Goal: Communication & Community: Answer question/provide support

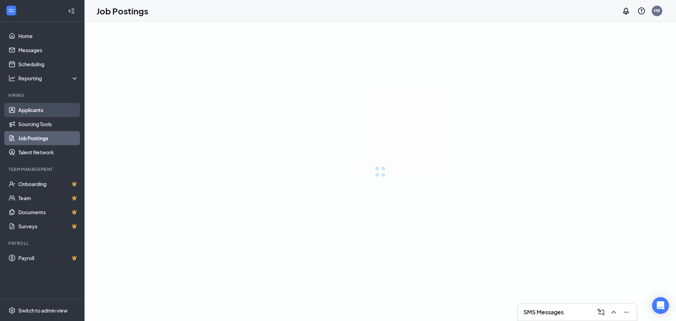
click at [43, 111] on link "Applicants" at bounding box center [48, 110] width 60 height 14
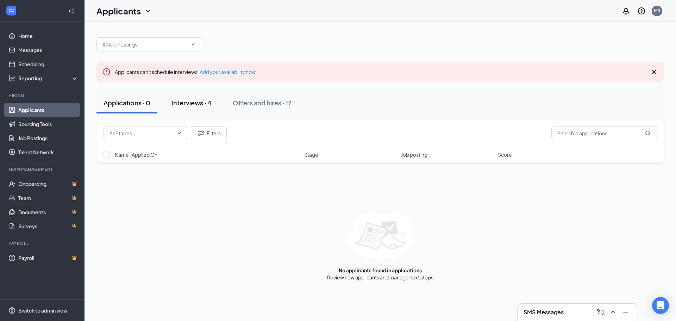
click at [198, 106] on div "Interviews · 4" at bounding box center [191, 102] width 40 height 9
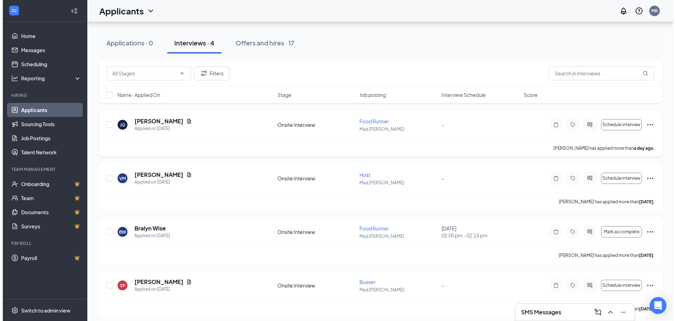
scroll to position [65, 0]
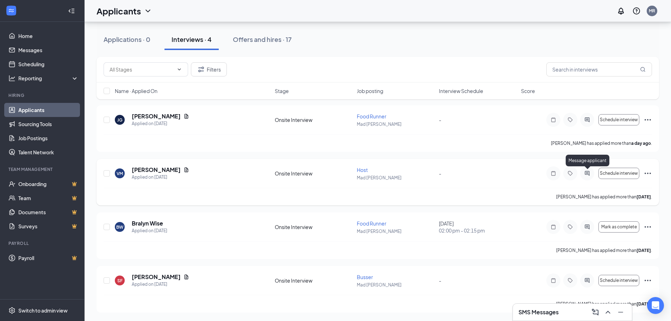
click at [586, 173] on icon "ActiveChat" at bounding box center [586, 173] width 5 height 5
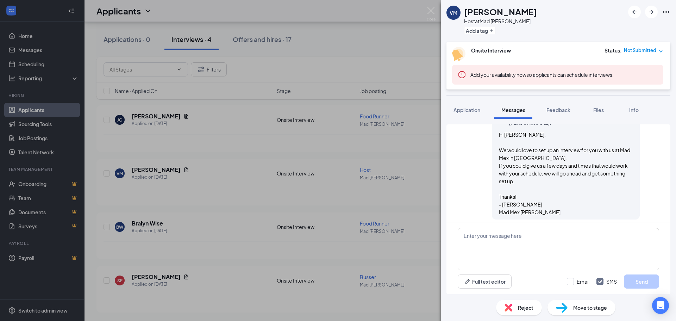
scroll to position [165, 0]
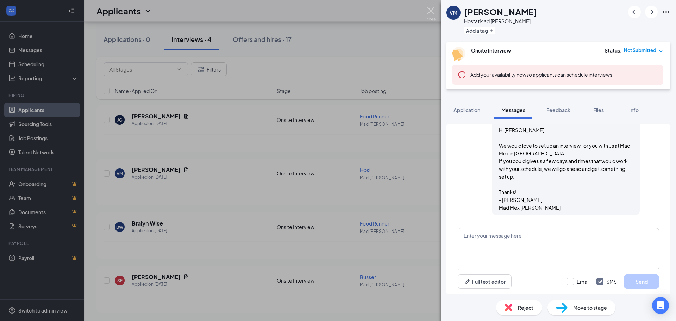
click at [432, 12] on img at bounding box center [431, 14] width 9 height 14
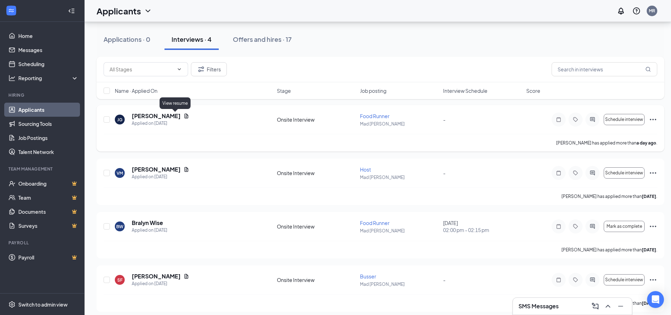
click at [184, 115] on icon "Document" at bounding box center [186, 116] width 4 height 5
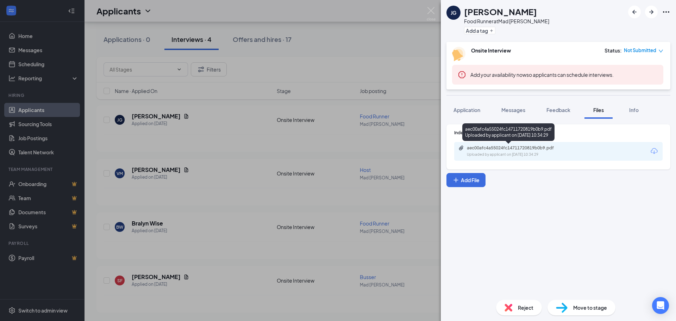
click at [480, 146] on div "aec00afc4a55024fc14711720819b0b9.pdf" at bounding box center [516, 148] width 99 height 6
drag, startPoint x: 217, startPoint y: 119, endPoint x: 176, endPoint y: 114, distance: 41.1
click at [217, 119] on div "JG [PERSON_NAME] Food Runner at Mad Mex [PERSON_NAME] Add a tag Onsite Intervie…" at bounding box center [338, 160] width 676 height 321
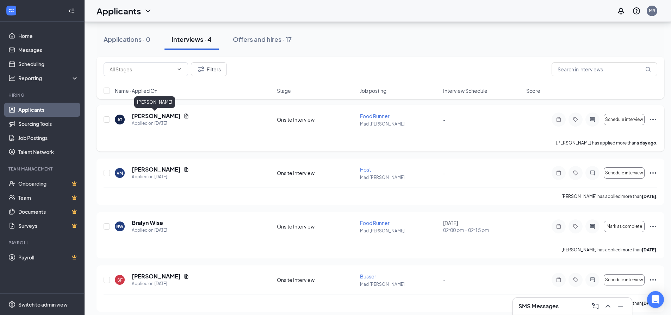
click at [154, 114] on h5 "[PERSON_NAME]" at bounding box center [156, 116] width 49 height 8
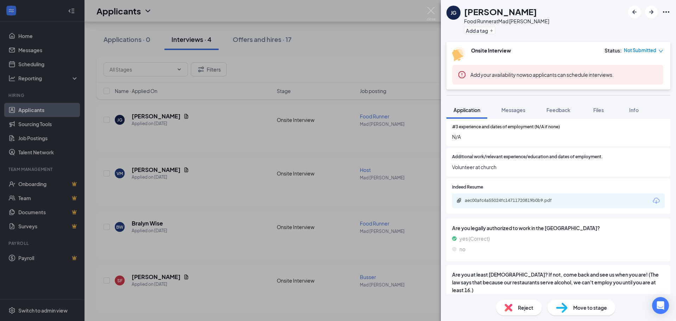
scroll to position [509, 0]
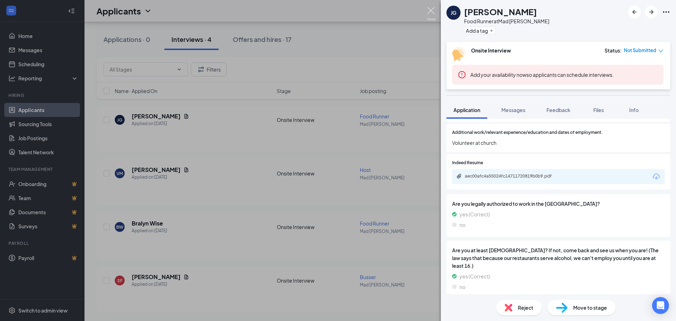
click at [431, 12] on img at bounding box center [431, 14] width 9 height 14
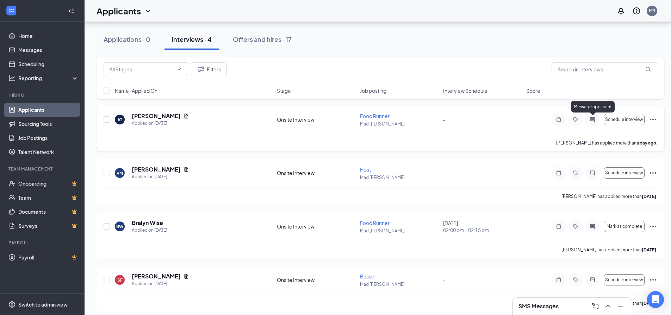
click at [592, 120] on icon "ActiveChat" at bounding box center [592, 119] width 5 height 5
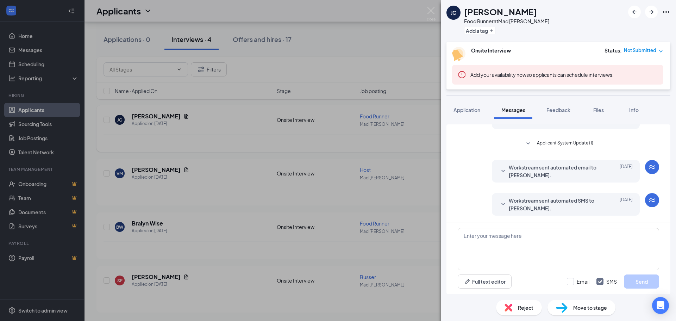
scroll to position [43, 0]
click at [501, 249] on textarea at bounding box center [558, 249] width 201 height 42
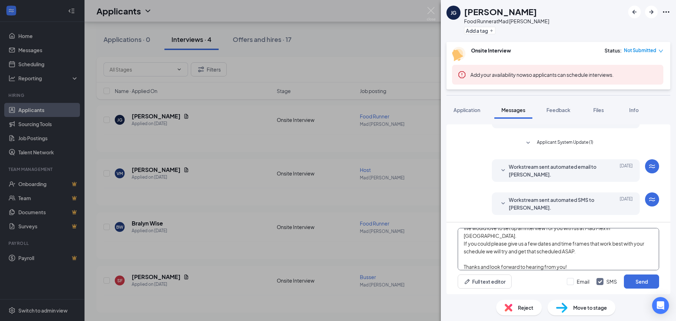
scroll to position [31, 0]
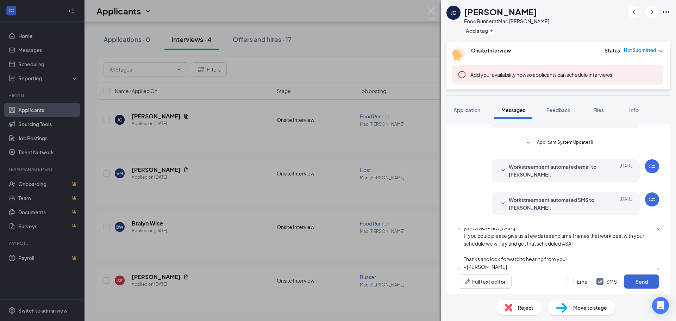
type textarea "Hi [PERSON_NAME], We would love to set up an interview for you with us at Mad M…"
click at [639, 284] on button "Send" at bounding box center [641, 281] width 35 height 14
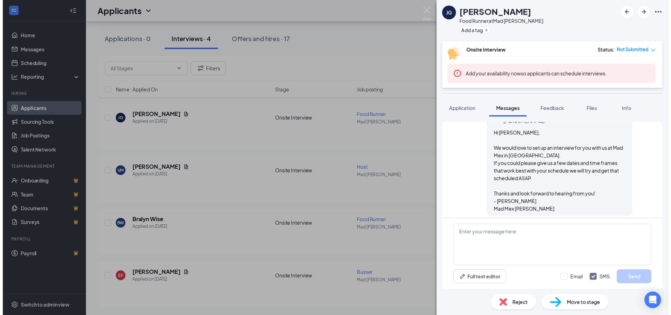
scroll to position [165, 0]
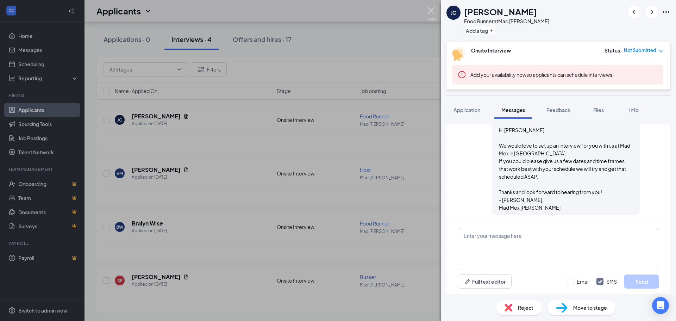
click at [434, 11] on img at bounding box center [431, 14] width 9 height 14
